Goal: Transaction & Acquisition: Purchase product/service

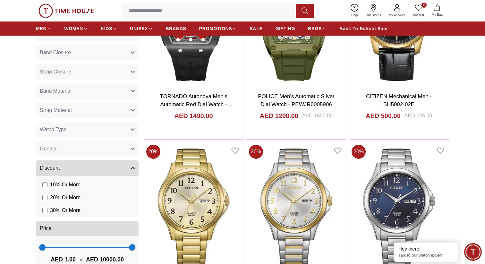
scroll to position [325, 0]
click at [104, 171] on button "Discount" at bounding box center [87, 167] width 103 height 15
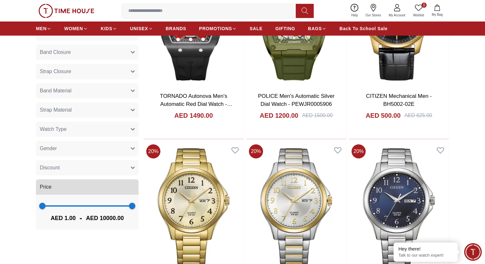
click at [110, 188] on button "Price" at bounding box center [87, 186] width 103 height 15
click at [145, 178] on img at bounding box center [194, 207] width 100 height 131
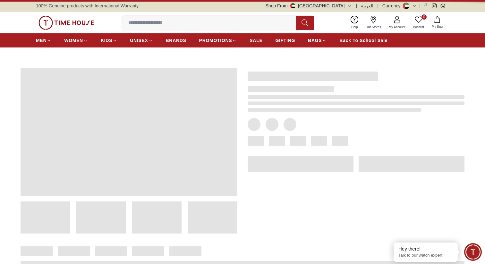
click at [145, 178] on span at bounding box center [129, 132] width 217 height 128
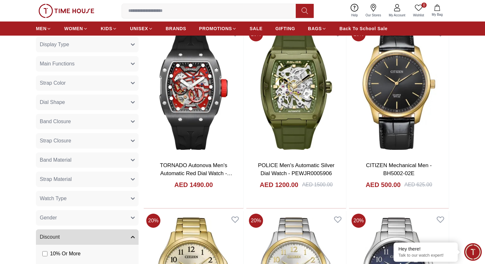
scroll to position [257, 0]
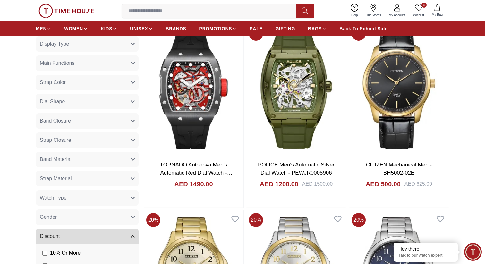
click at [118, 220] on button "Gender" at bounding box center [87, 216] width 103 height 15
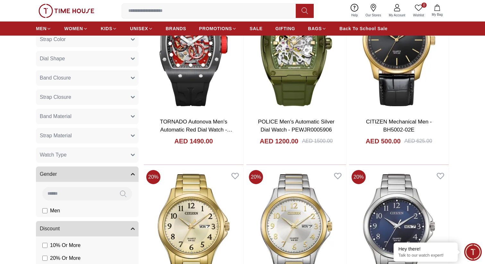
scroll to position [329, 0]
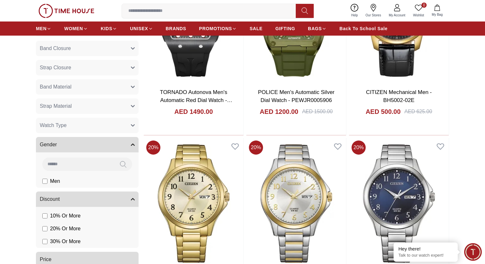
click at [133, 144] on icon "button" at bounding box center [133, 145] width 4 height 4
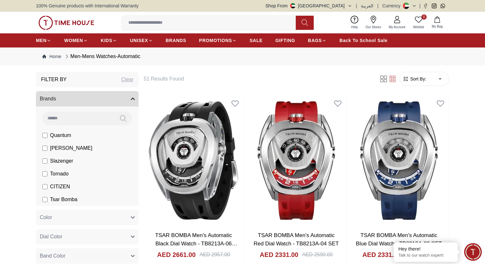
click at [422, 76] on span "Sort By:" at bounding box center [417, 79] width 17 height 6
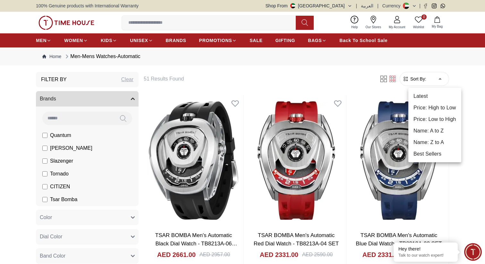
click at [424, 120] on li "Price: Low to High" at bounding box center [434, 119] width 53 height 12
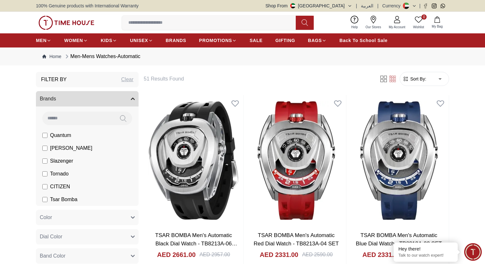
type input "*"
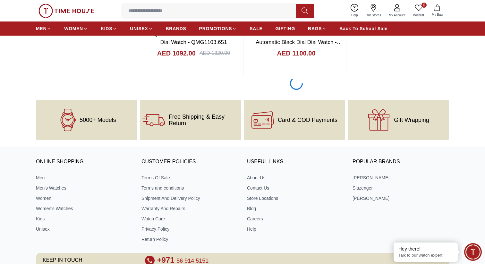
scroll to position [1325, 0]
